Goal: Navigation & Orientation: Find specific page/section

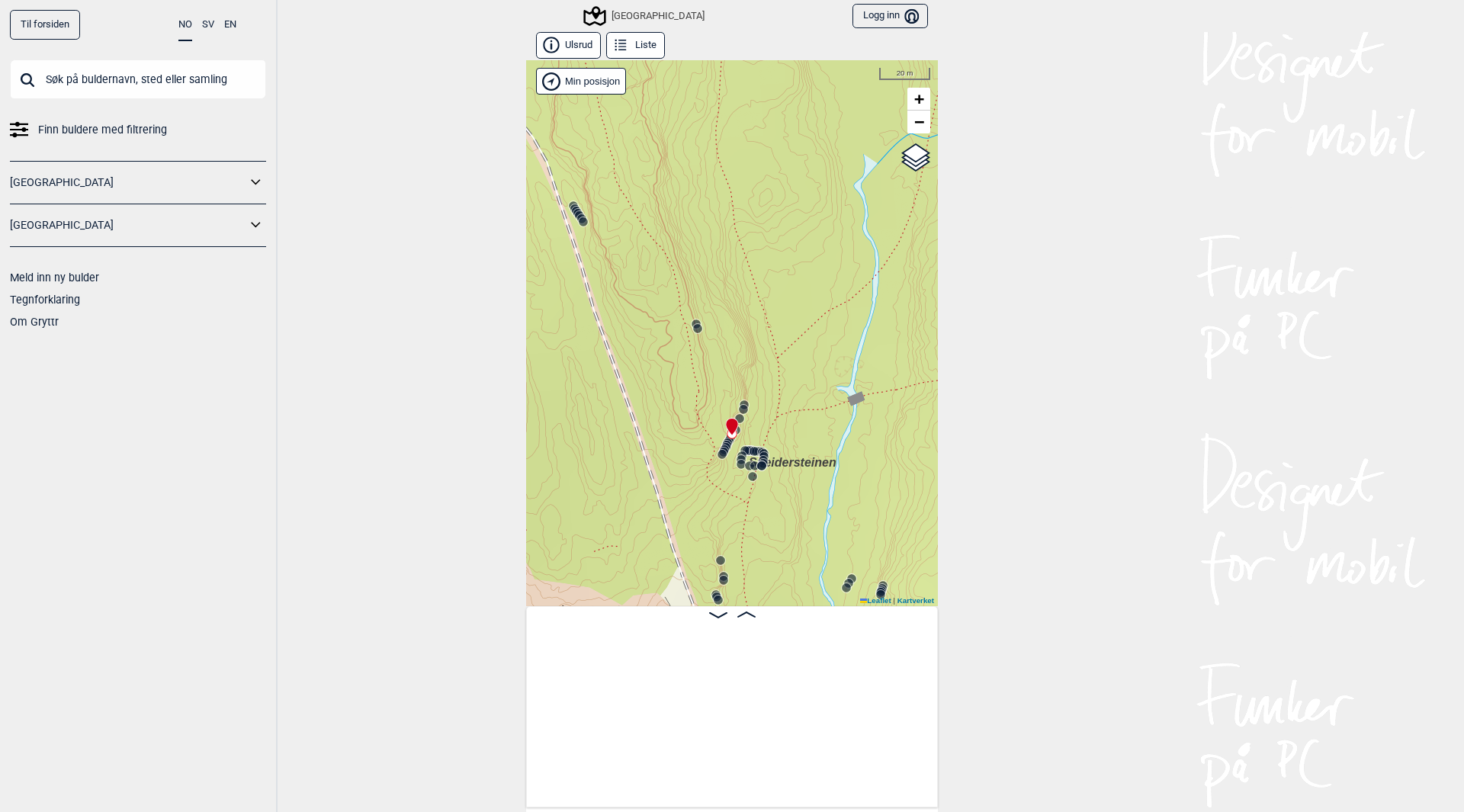
scroll to position [0, 6058]
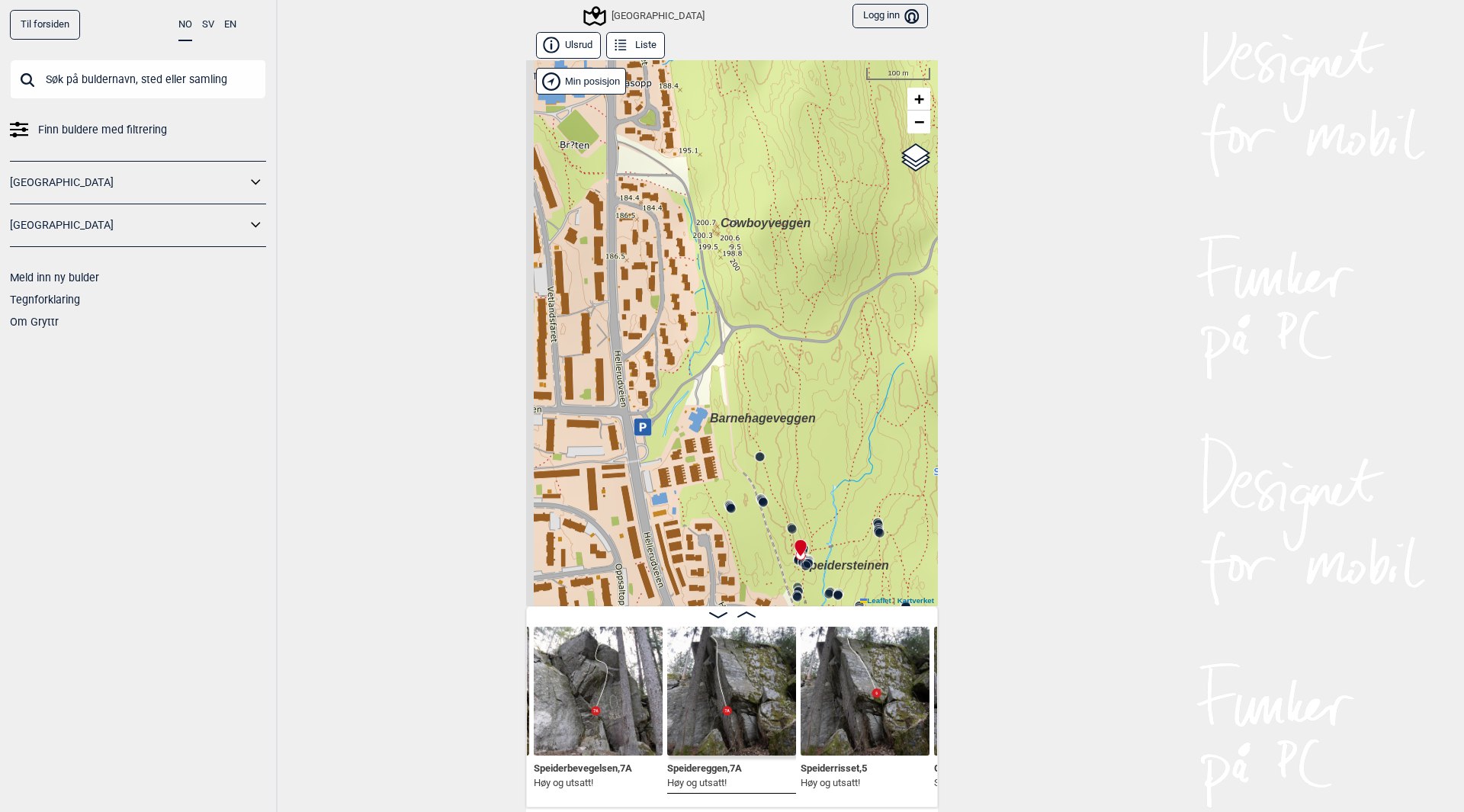
drag, startPoint x: 753, startPoint y: 344, endPoint x: 811, endPoint y: 502, distance: 168.3
click at [811, 502] on div "Speidersteinen Barnehageveggen Cowboyveggen Bølerveggen [GEOGRAPHIC_DATA]" at bounding box center [732, 333] width 412 height 546
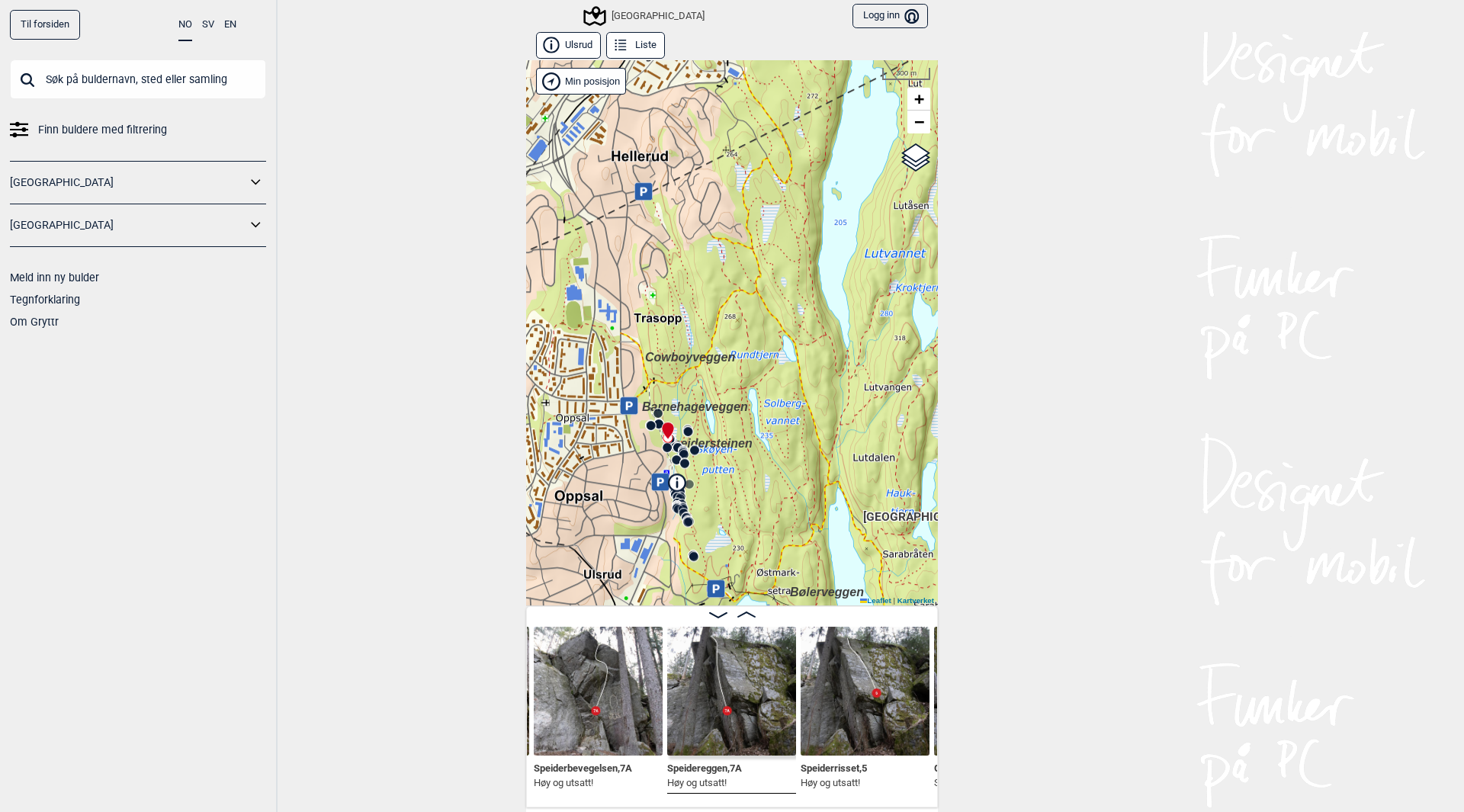
drag, startPoint x: 822, startPoint y: 278, endPoint x: 743, endPoint y: 367, distance: 119.0
click at [743, 367] on div "Speidersteinen Barnehageveggen Cowboyveggen Bølerveggen [GEOGRAPHIC_DATA]" at bounding box center [732, 333] width 412 height 546
click at [220, 178] on link "[GEOGRAPHIC_DATA]" at bounding box center [128, 182] width 237 height 22
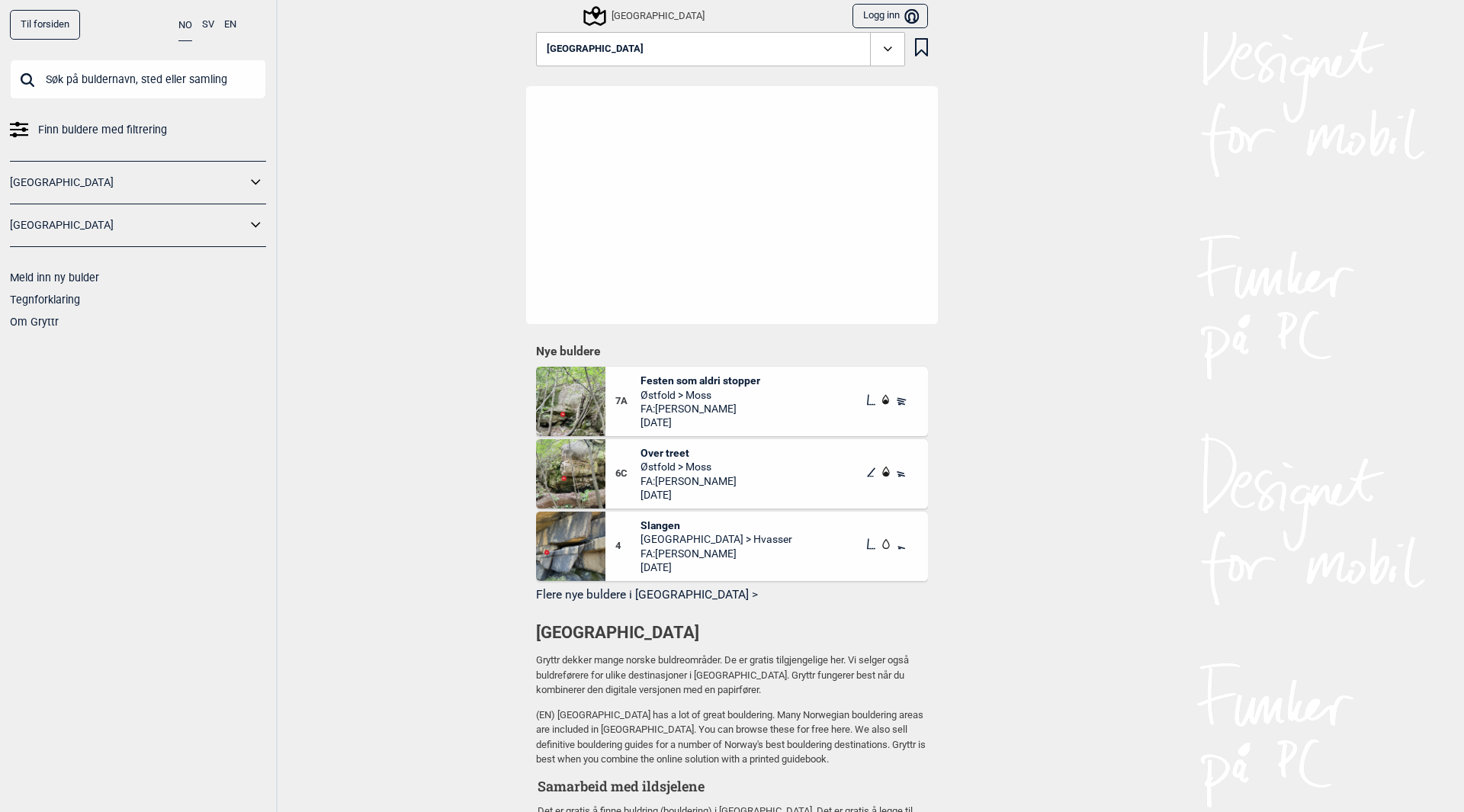
click at [736, 380] on span "Festen som aldri stopper" at bounding box center [701, 381] width 119 height 14
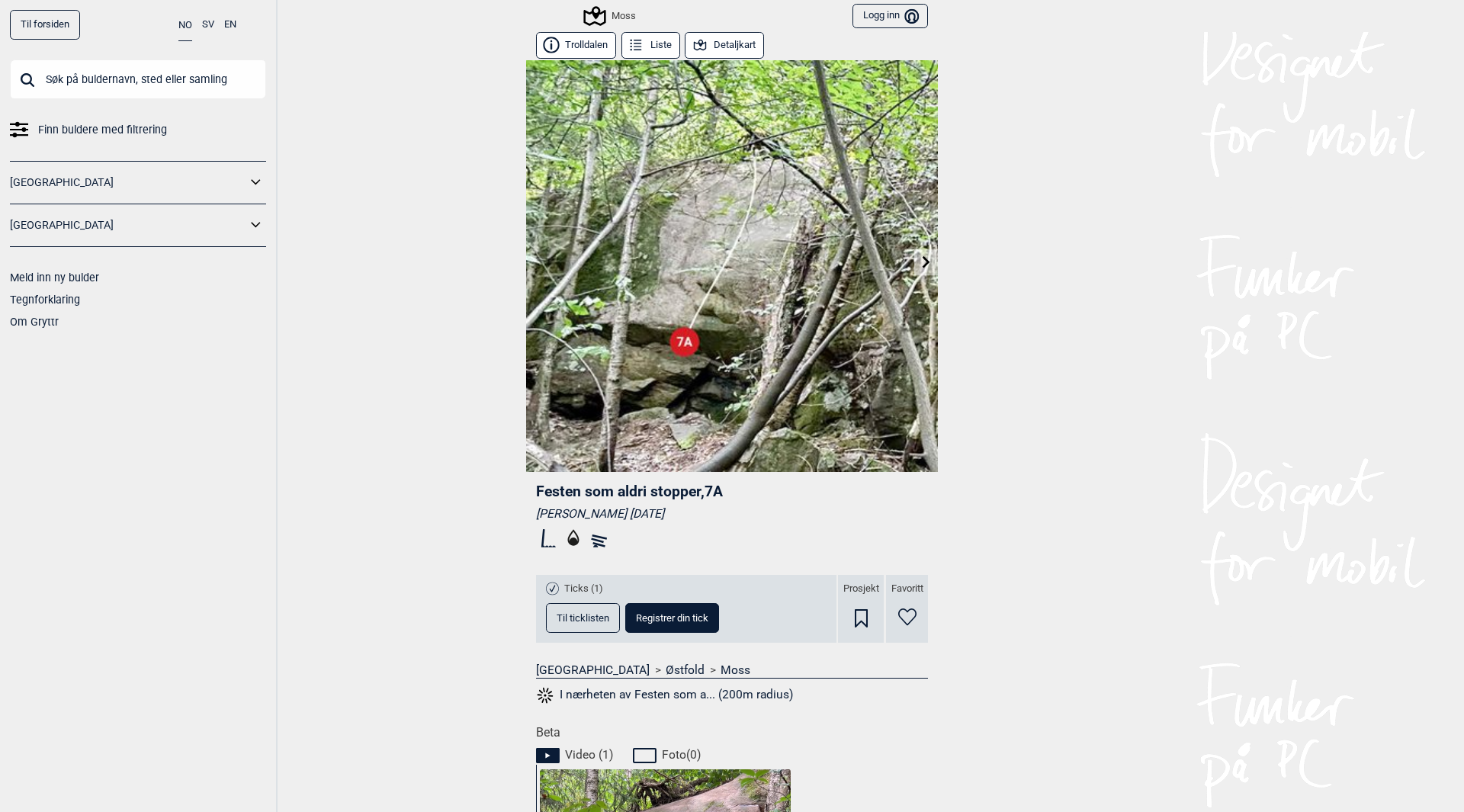
click at [138, 172] on link "[GEOGRAPHIC_DATA]" at bounding box center [128, 182] width 237 height 22
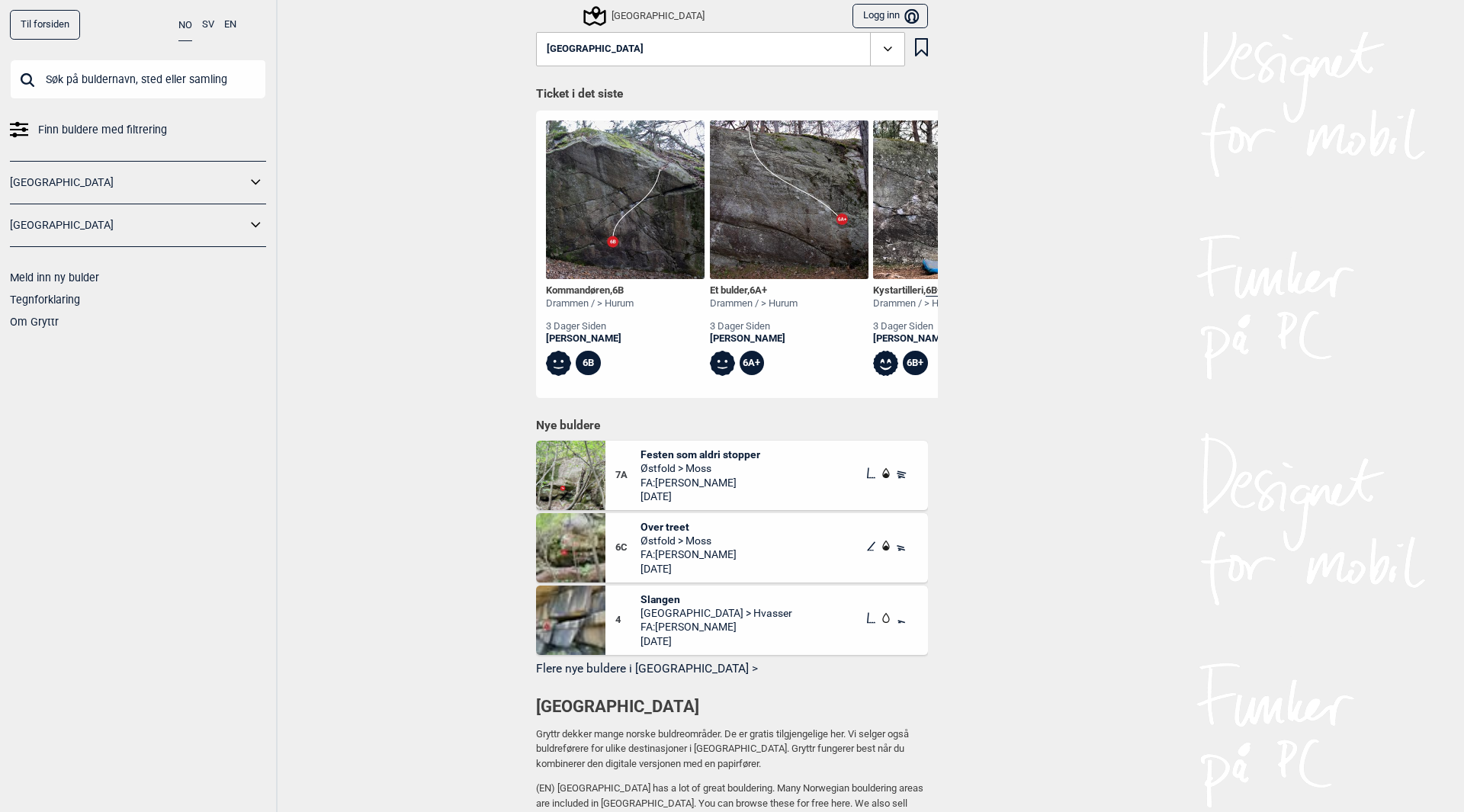
click at [260, 184] on icon at bounding box center [257, 182] width 20 height 22
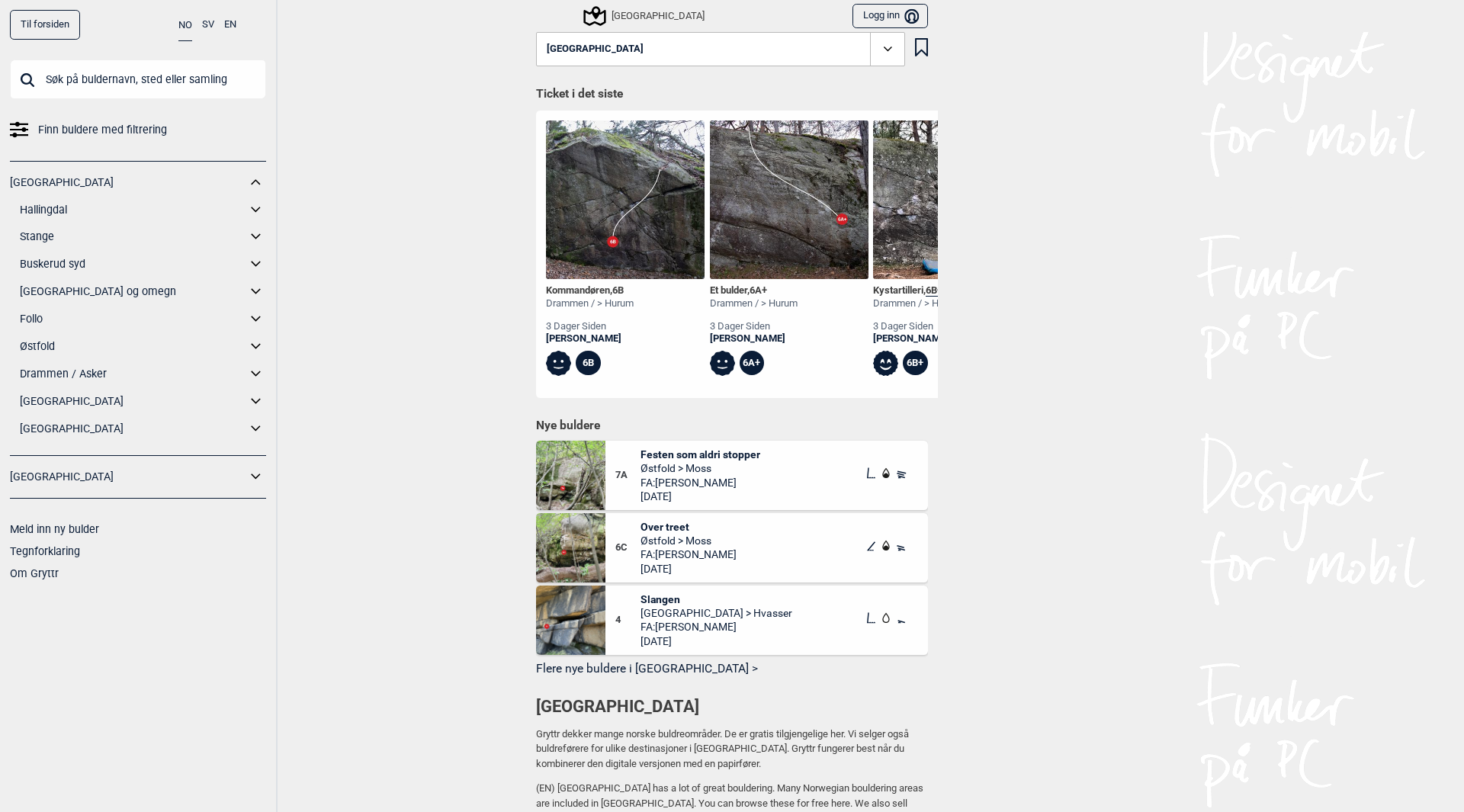
click at [253, 289] on icon at bounding box center [257, 292] width 20 height 22
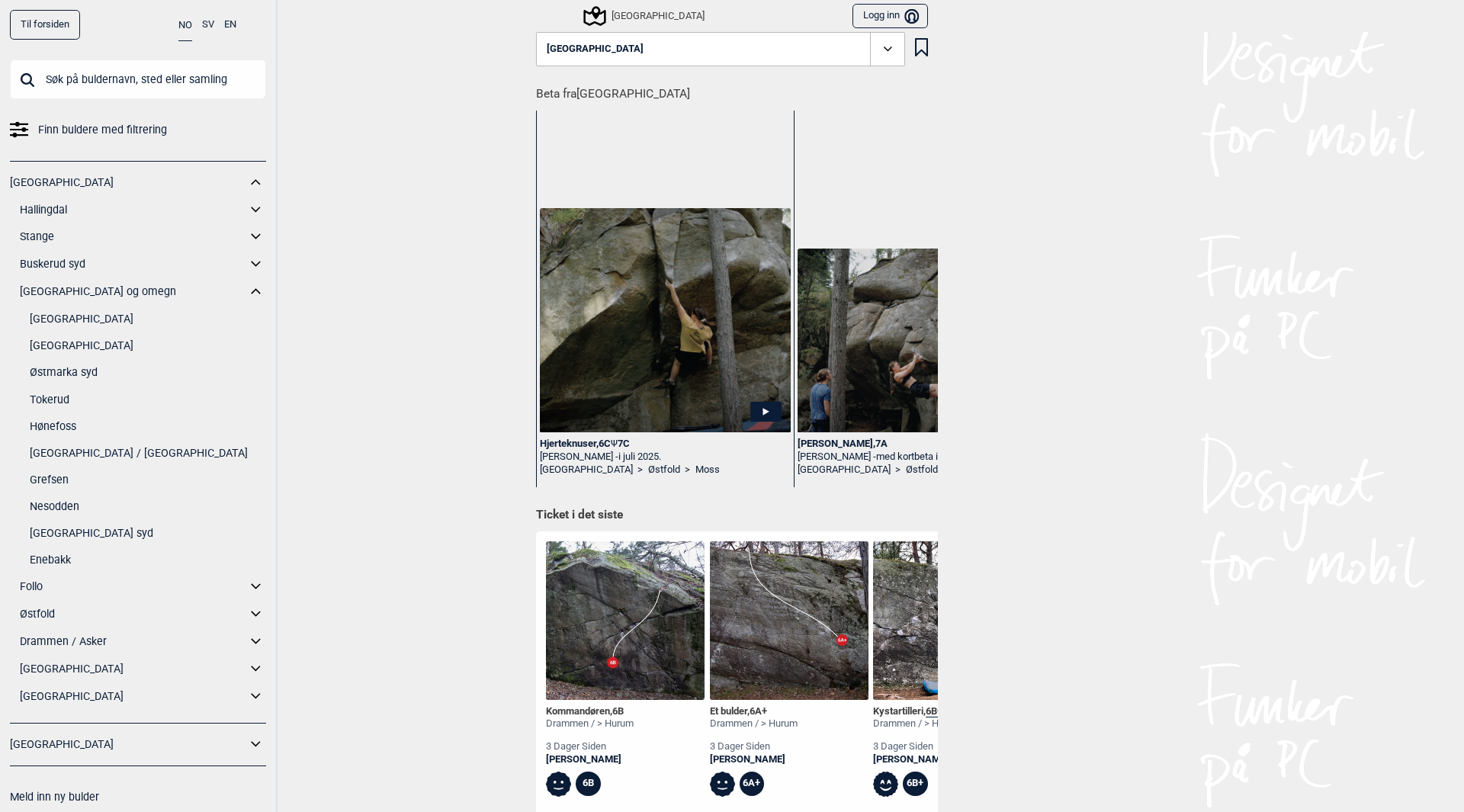
click at [98, 314] on link "[GEOGRAPHIC_DATA]" at bounding box center [148, 319] width 237 height 22
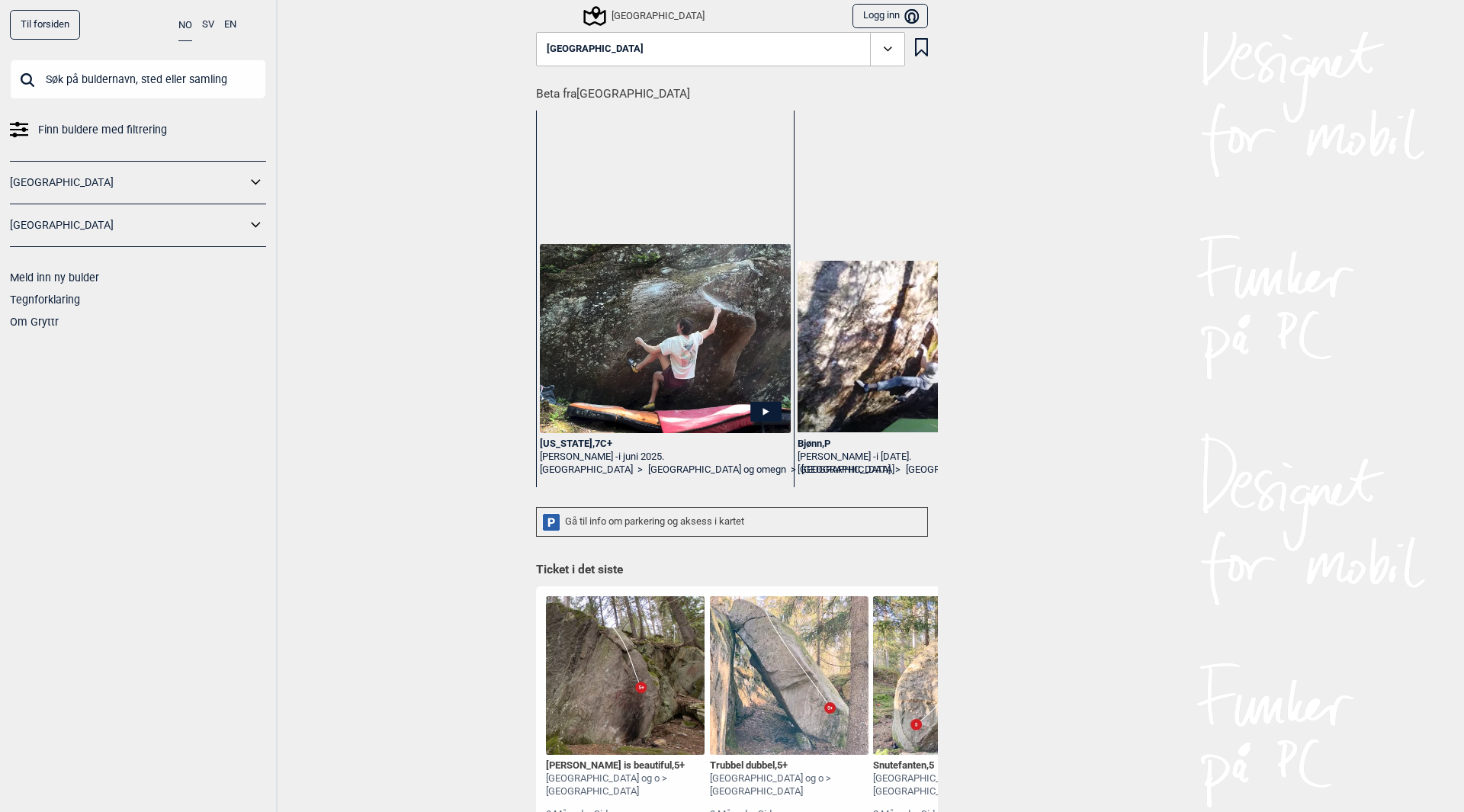
click at [618, 13] on div "[GEOGRAPHIC_DATA]" at bounding box center [646, 16] width 119 height 18
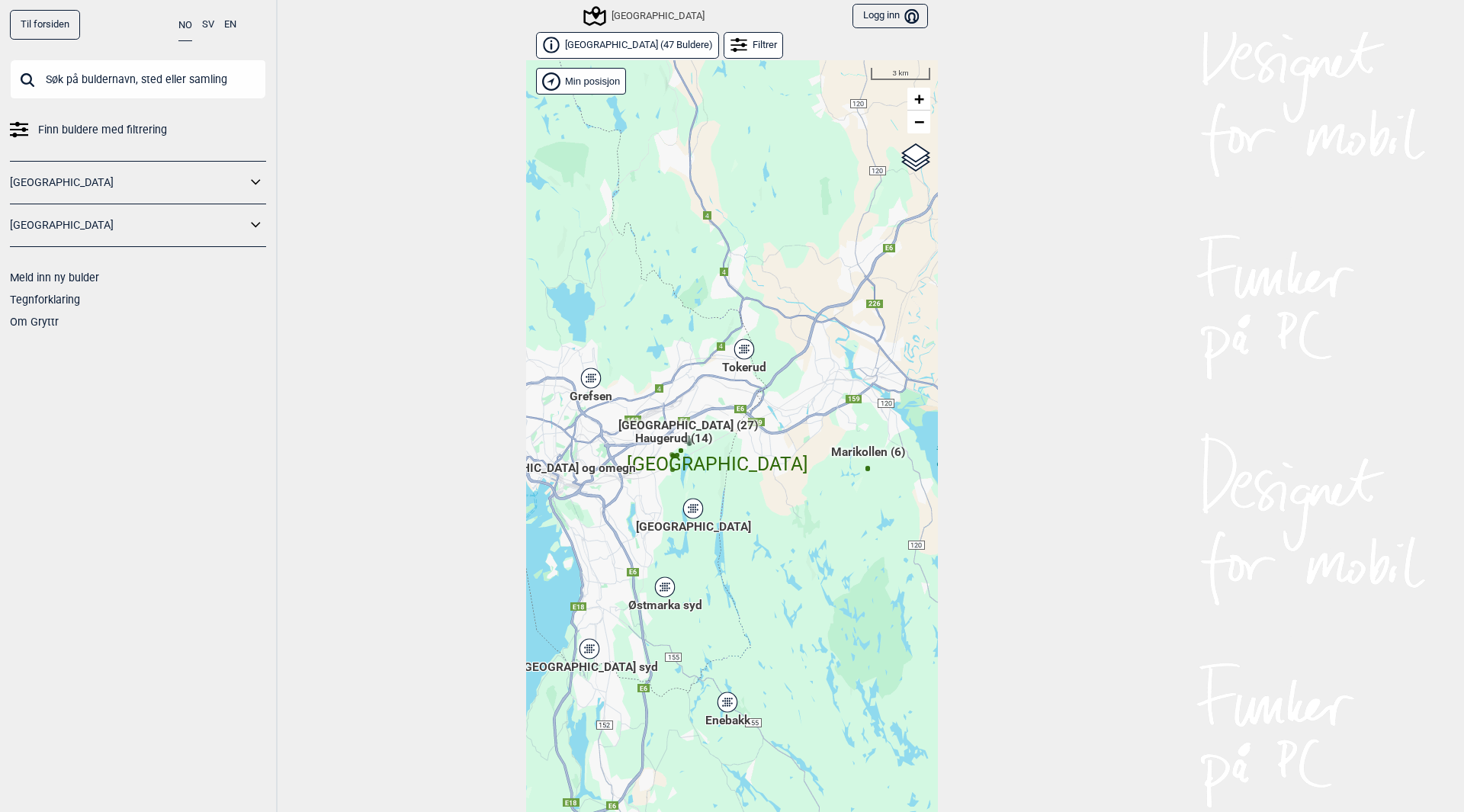
scroll to position [24, 0]
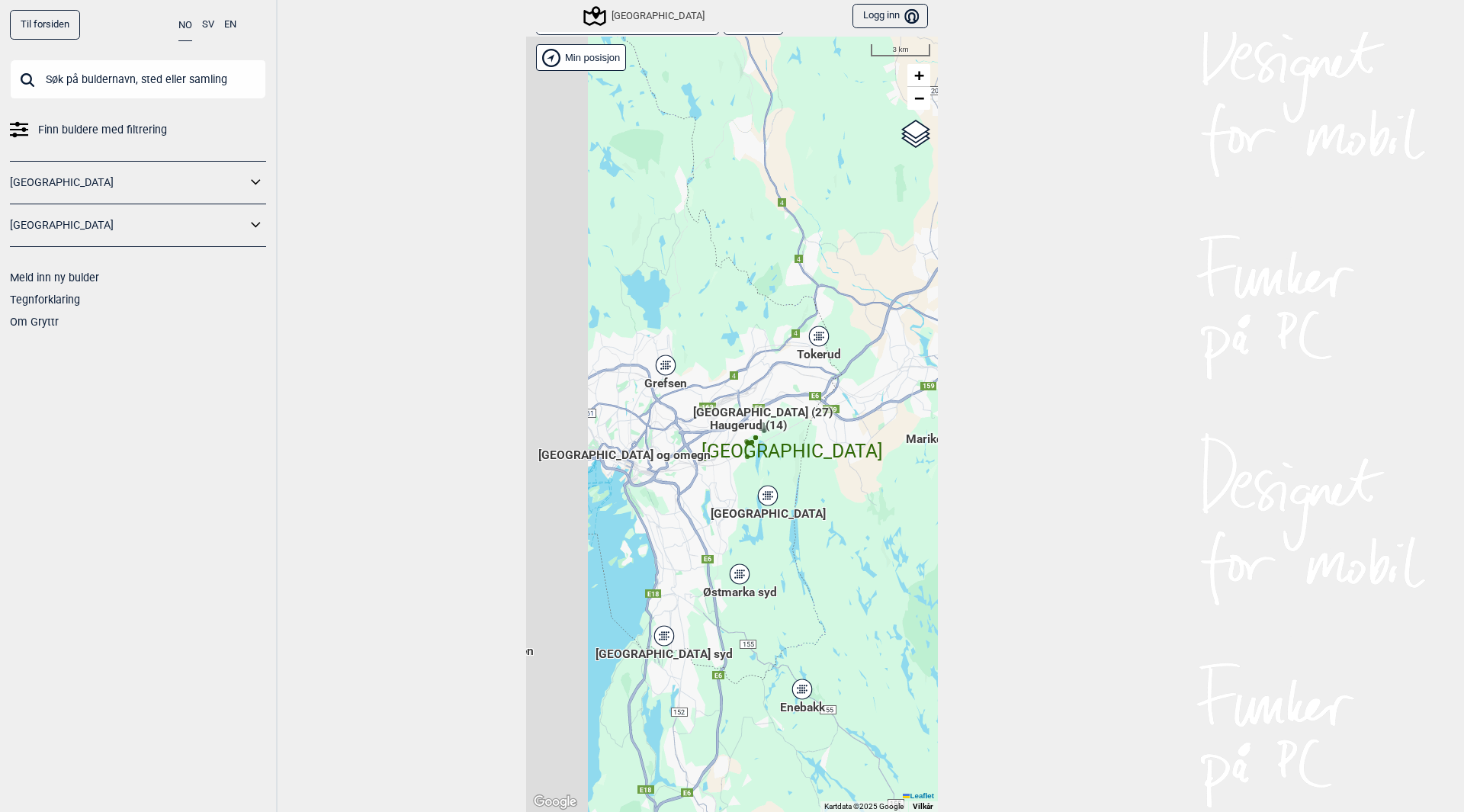
drag, startPoint x: 730, startPoint y: 483, endPoint x: 843, endPoint y: 499, distance: 114.1
click at [843, 499] on div "Hallingdal Gol Ål Stange Kolomoen [GEOGRAPHIC_DATA] [GEOGRAPHIC_DATA][PERSON_NA…" at bounding box center [732, 424] width 412 height 775
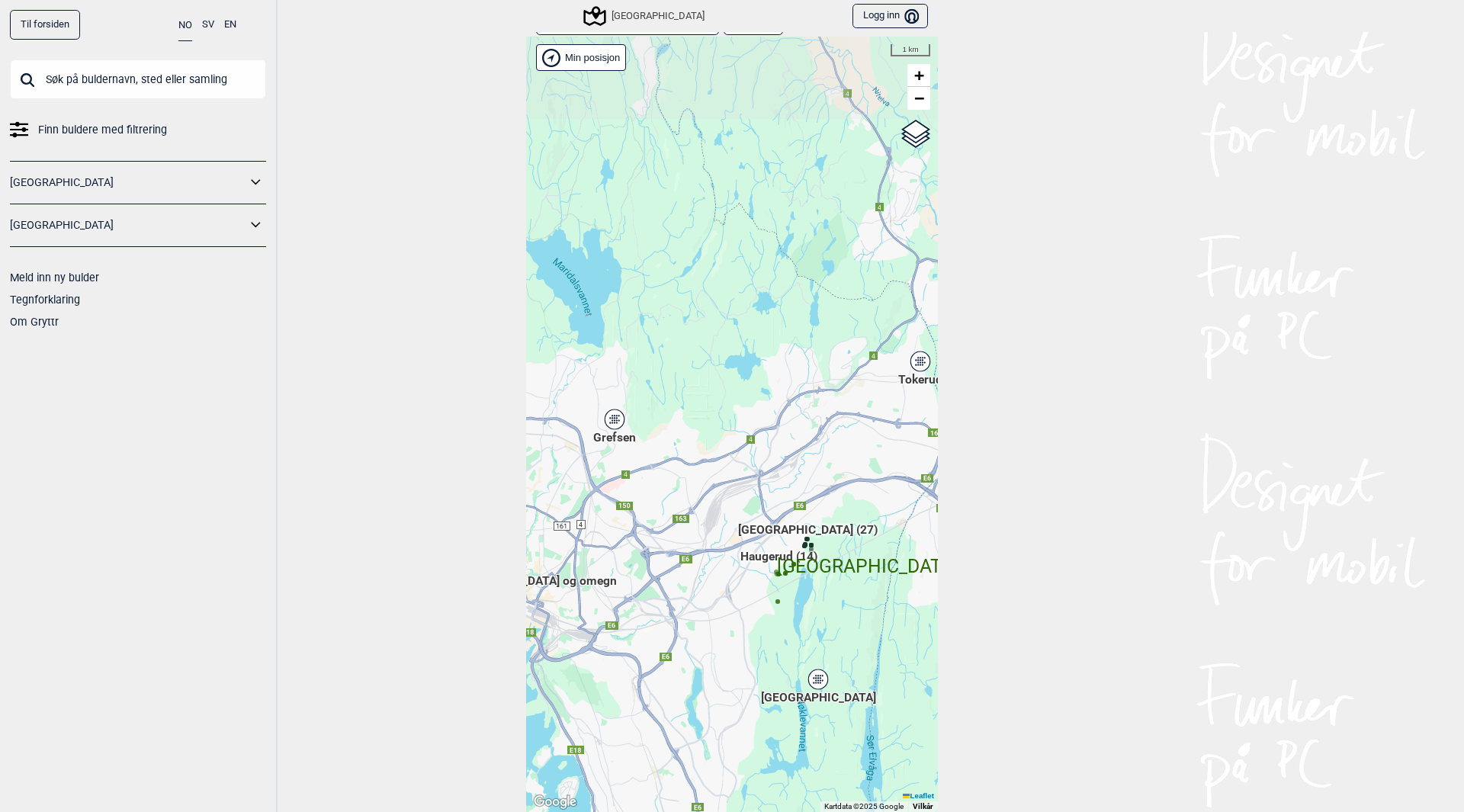
drag, startPoint x: 712, startPoint y: 555, endPoint x: 739, endPoint y: 602, distance: 54.2
click at [739, 602] on div "Hallingdal Gol Ål Stange Kolomoen [GEOGRAPHIC_DATA] [GEOGRAPHIC_DATA][PERSON_NA…" at bounding box center [732, 424] width 412 height 775
click at [610, 421] on div "Grefsen" at bounding box center [614, 419] width 9 height 9
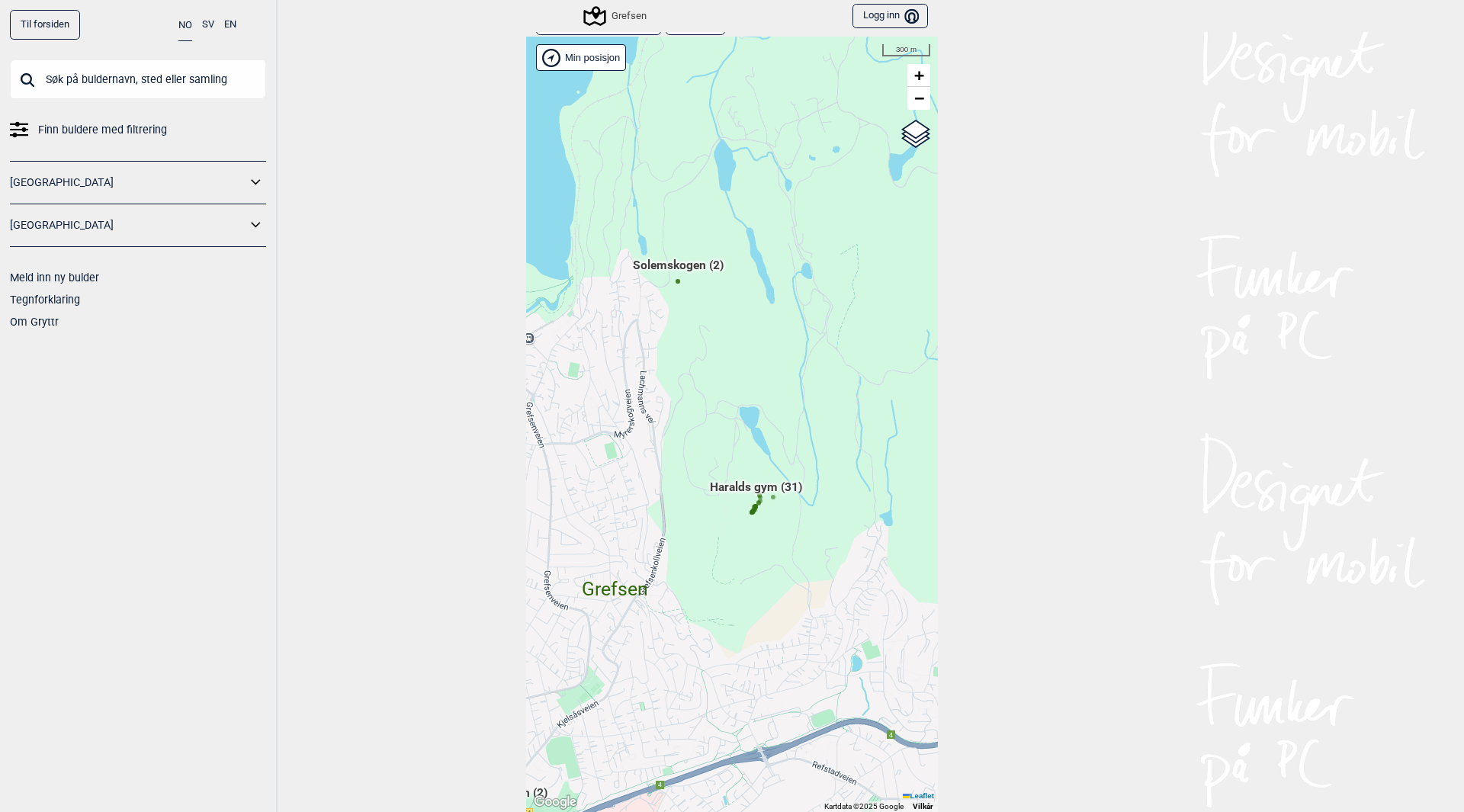
drag, startPoint x: 800, startPoint y: 429, endPoint x: 628, endPoint y: 531, distance: 200.0
click at [628, 531] on div "Hallingdal Gol Ål Stange Kolomoen [GEOGRAPHIC_DATA] [GEOGRAPHIC_DATA][PERSON_NA…" at bounding box center [732, 424] width 412 height 775
